Goal: Task Accomplishment & Management: Complete application form

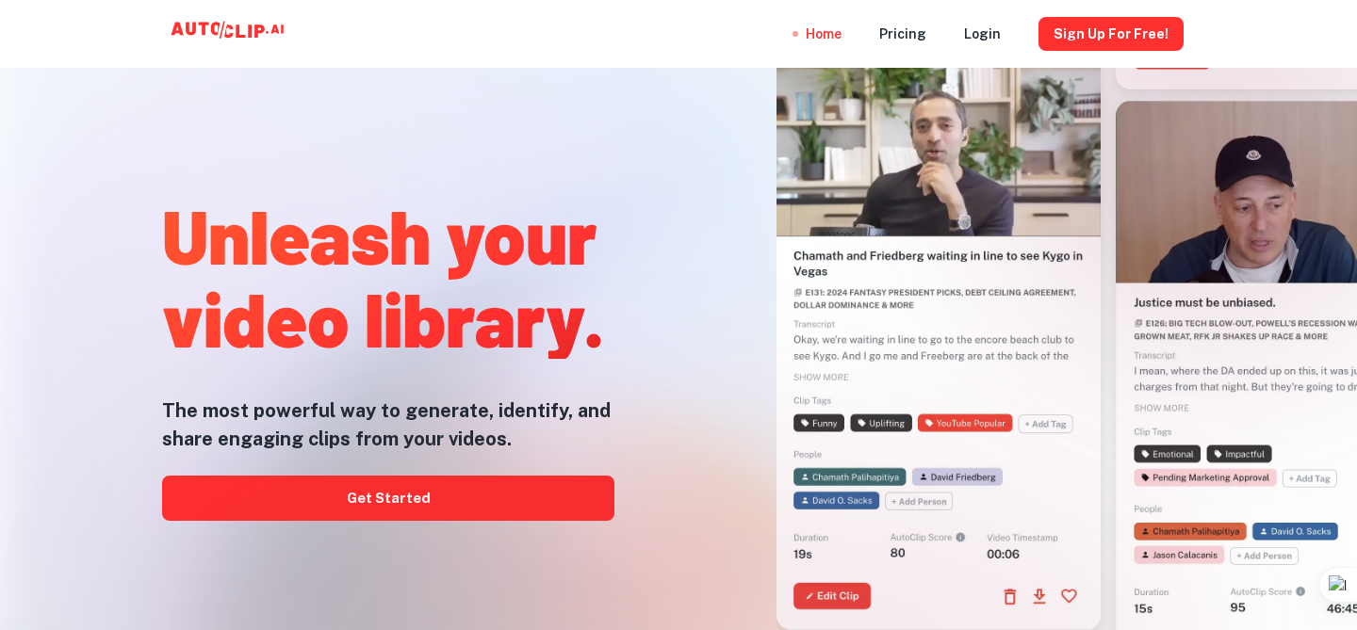
click at [486, 517] on div at bounding box center [678, 630] width 1085 height 377
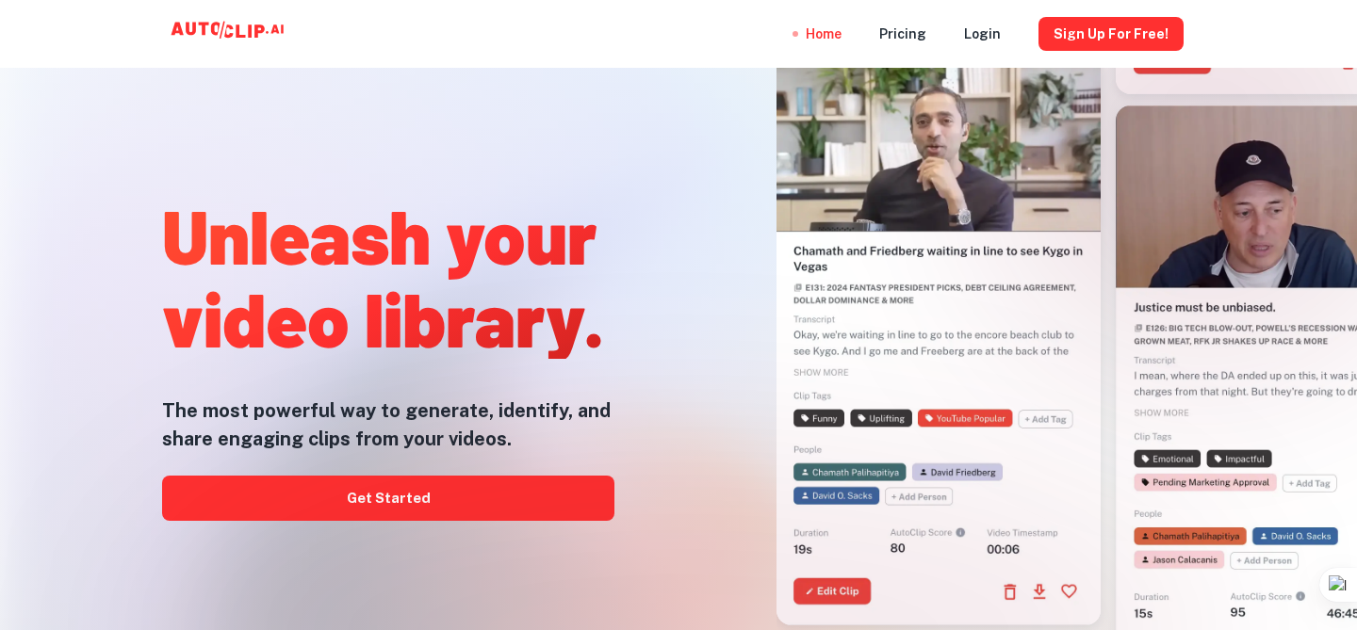
click at [442, 498] on div at bounding box center [678, 630] width 1085 height 377
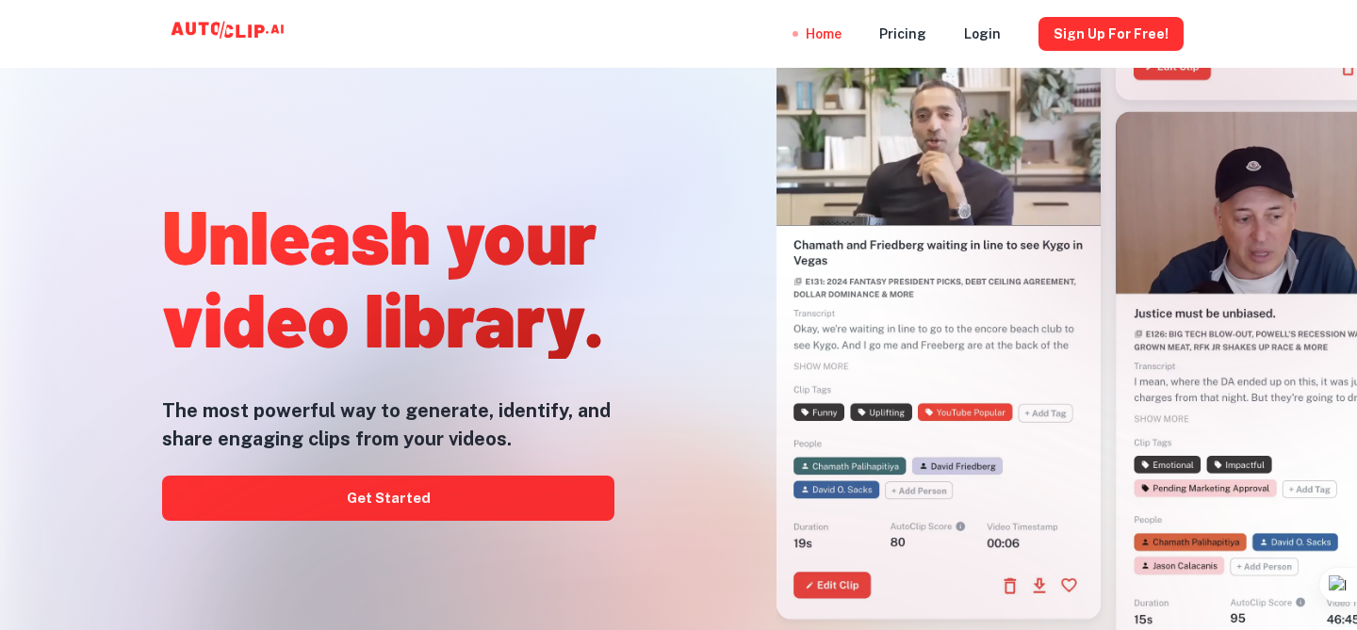
click at [408, 511] on div at bounding box center [678, 630] width 1085 height 377
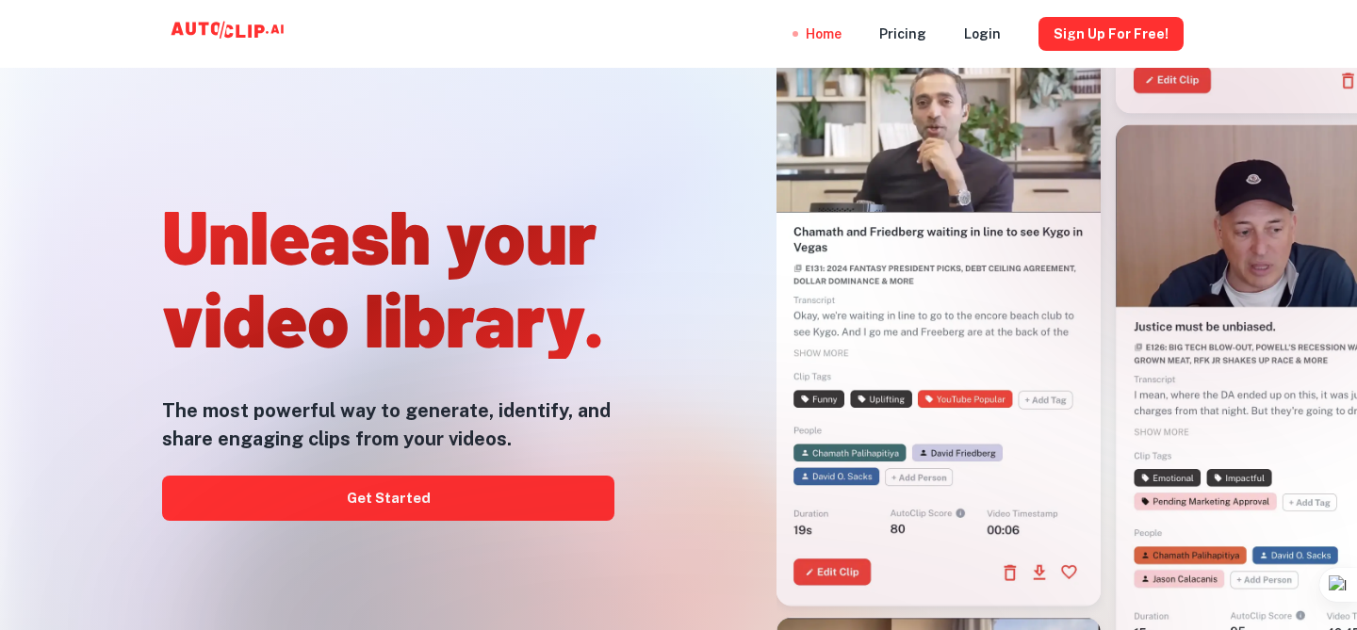
click at [373, 508] on div at bounding box center [678, 630] width 1085 height 377
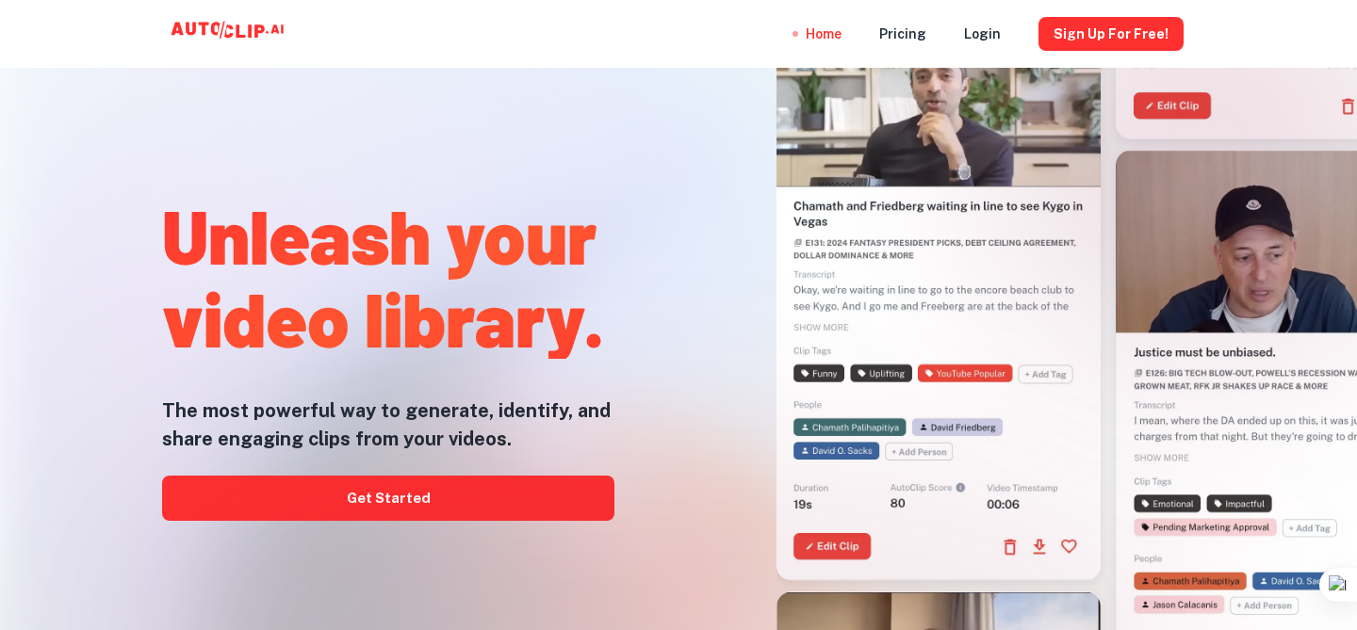
click at [440, 489] on div at bounding box center [678, 630] width 1085 height 377
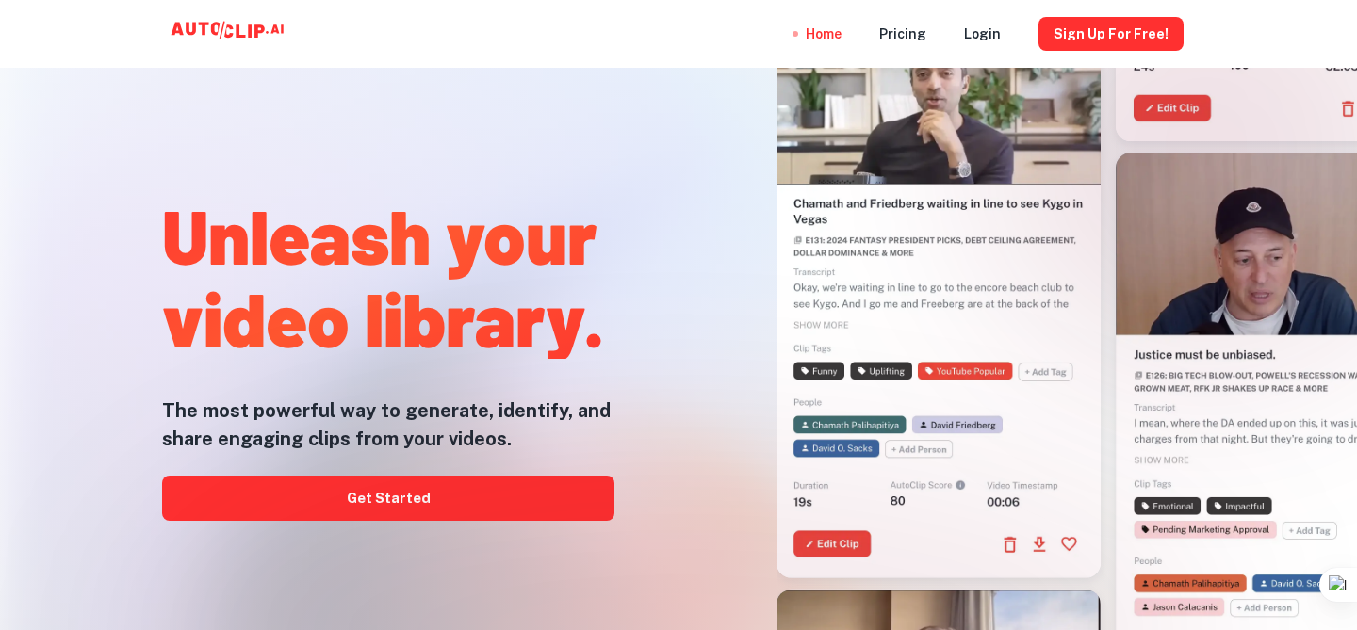
click at [384, 505] on div at bounding box center [678, 630] width 1085 height 377
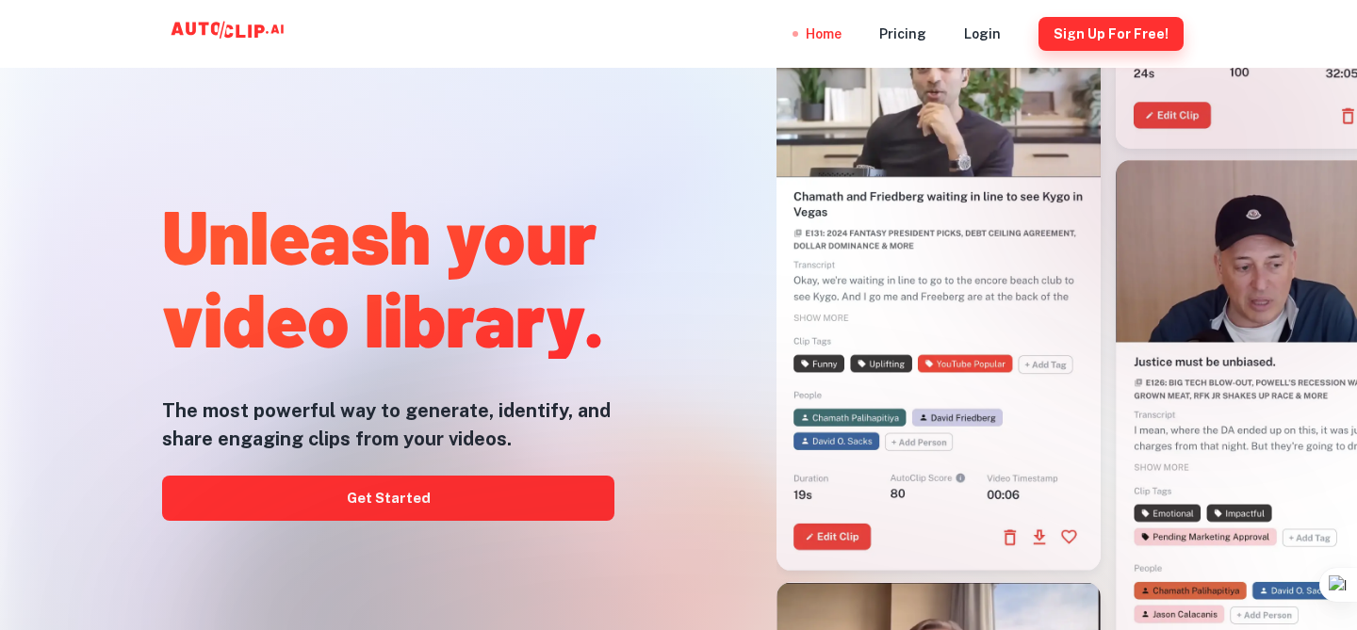
click at [1117, 48] on button "Sign Up for free!" at bounding box center [1110, 34] width 145 height 34
